Goal: Task Accomplishment & Management: Manage account settings

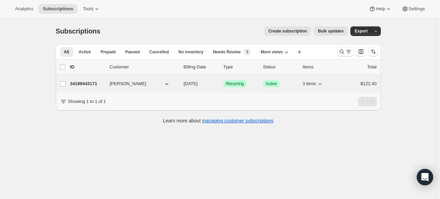
click at [98, 83] on p "34189443171" at bounding box center [87, 83] width 34 height 7
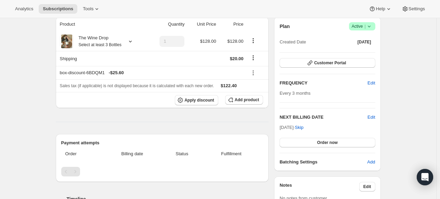
scroll to position [68, 0]
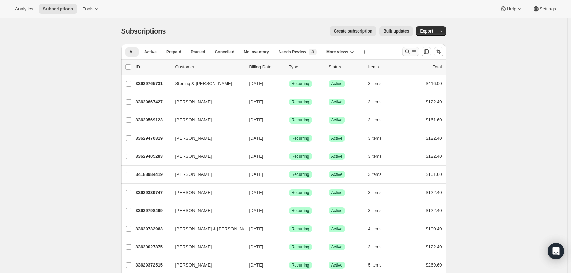
click at [408, 52] on icon "Search and filter results" at bounding box center [407, 51] width 7 height 7
